Goal: Book appointment/travel/reservation

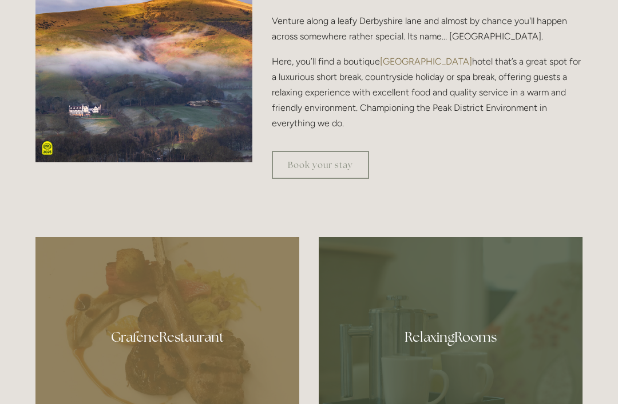
scroll to position [452, 0]
click at [334, 179] on link "Book your stay" at bounding box center [320, 165] width 97 height 28
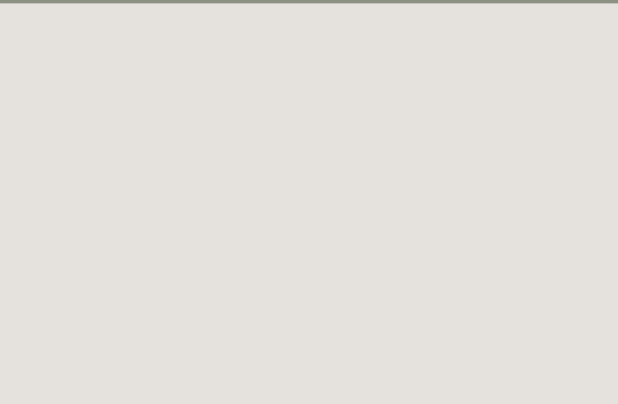
scroll to position [50, 0]
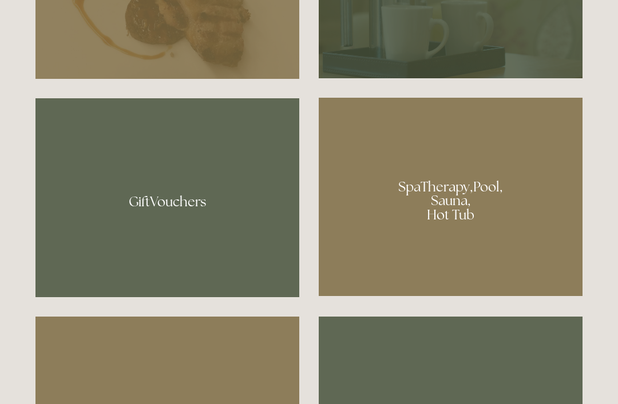
scroll to position [806, 0]
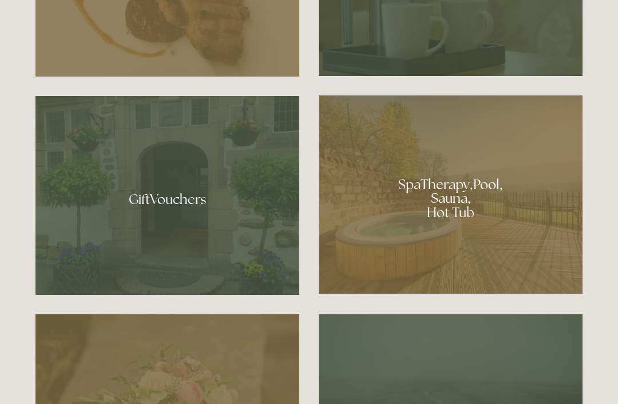
click at [440, 253] on div at bounding box center [451, 195] width 264 height 198
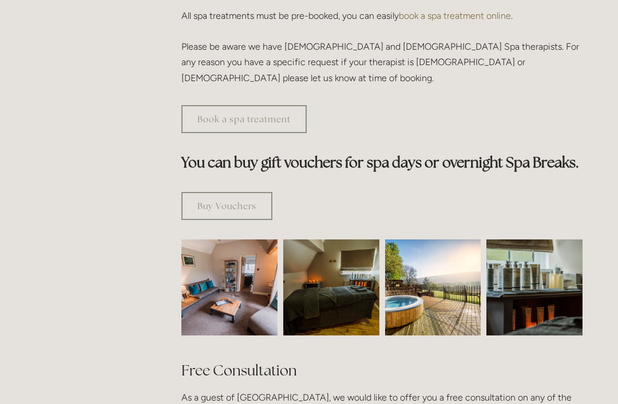
scroll to position [582, 0]
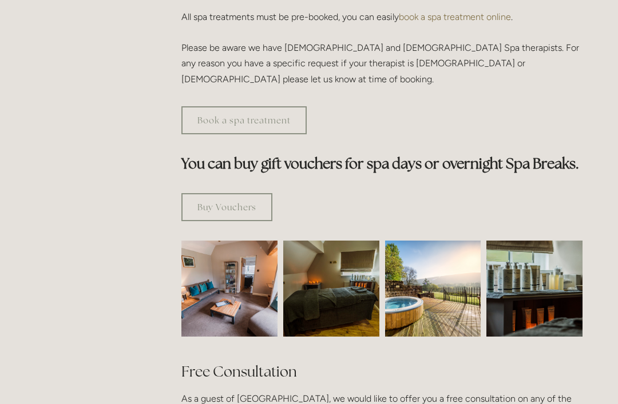
click at [537, 243] on img at bounding box center [534, 289] width 144 height 96
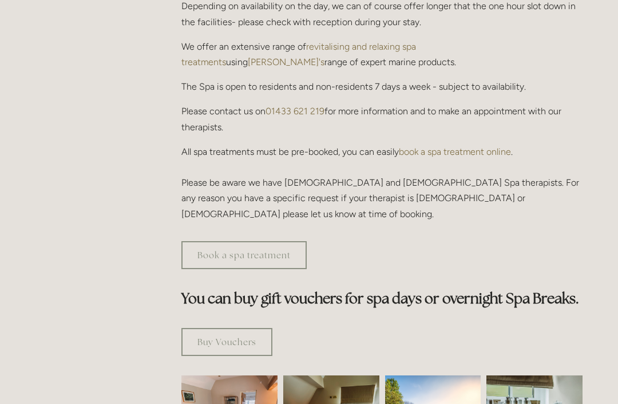
scroll to position [440, 0]
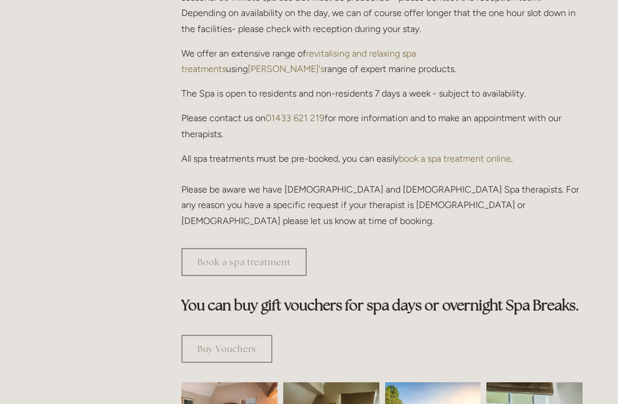
click at [237, 248] on link "Book a spa treatment" at bounding box center [243, 262] width 125 height 28
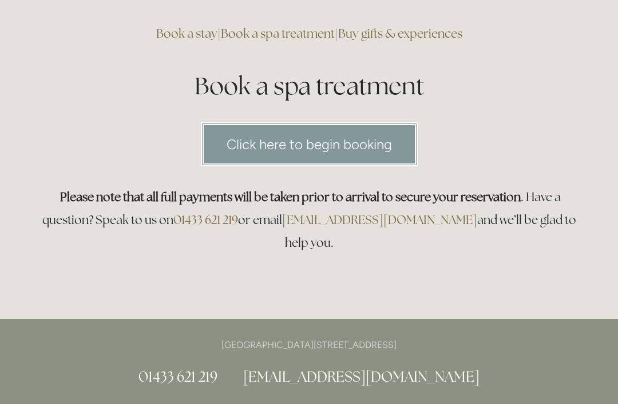
scroll to position [90, 0]
click at [323, 144] on link "Click here to begin booking" at bounding box center [309, 144] width 217 height 44
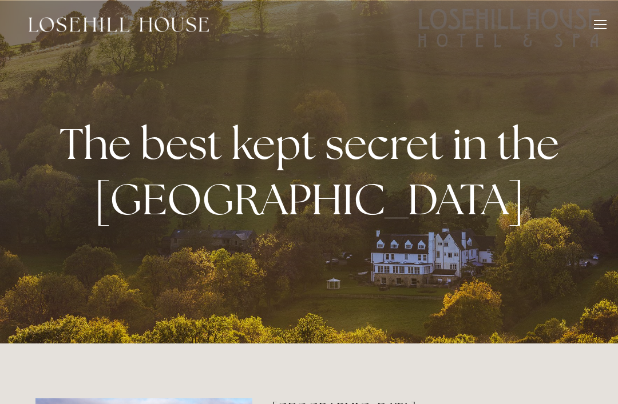
click at [602, 23] on div at bounding box center [600, 26] width 13 height 13
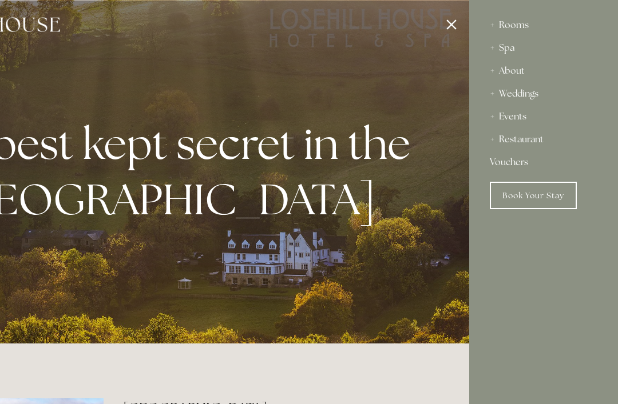
click at [499, 73] on div "About" at bounding box center [544, 70] width 108 height 23
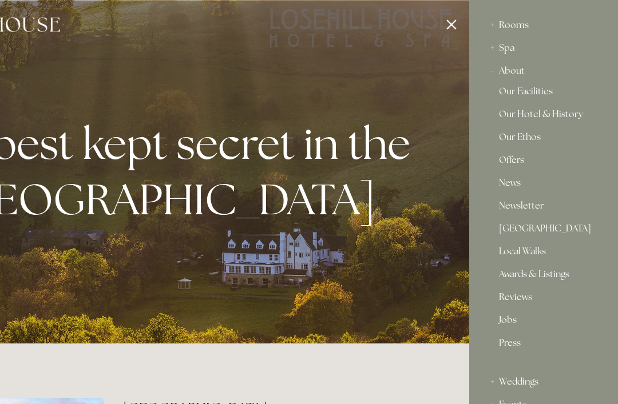
click at [524, 89] on link "Our Facilities" at bounding box center [543, 94] width 89 height 14
